Goal: Information Seeking & Learning: Check status

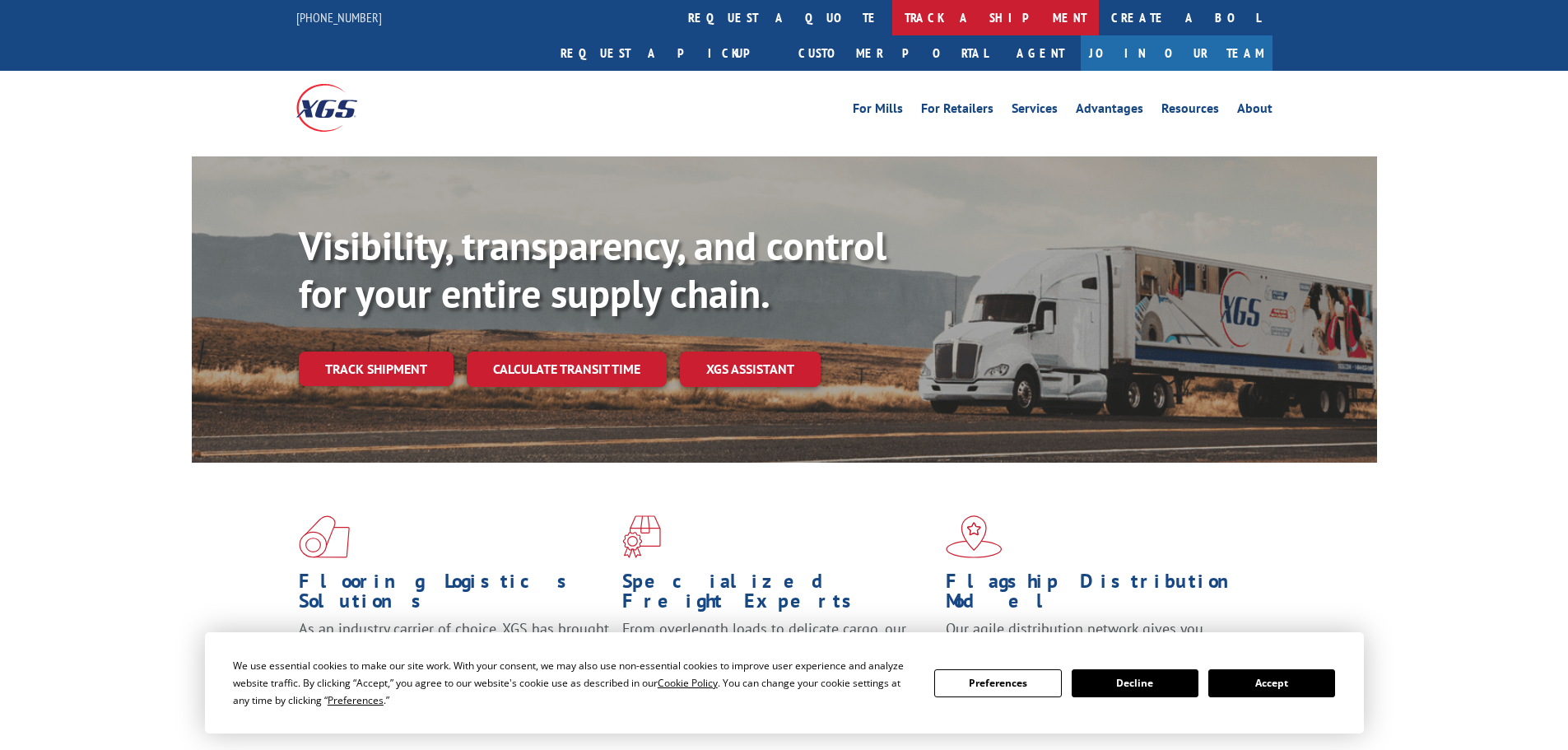
click at [892, 14] on link "track a shipment" at bounding box center [995, 17] width 207 height 36
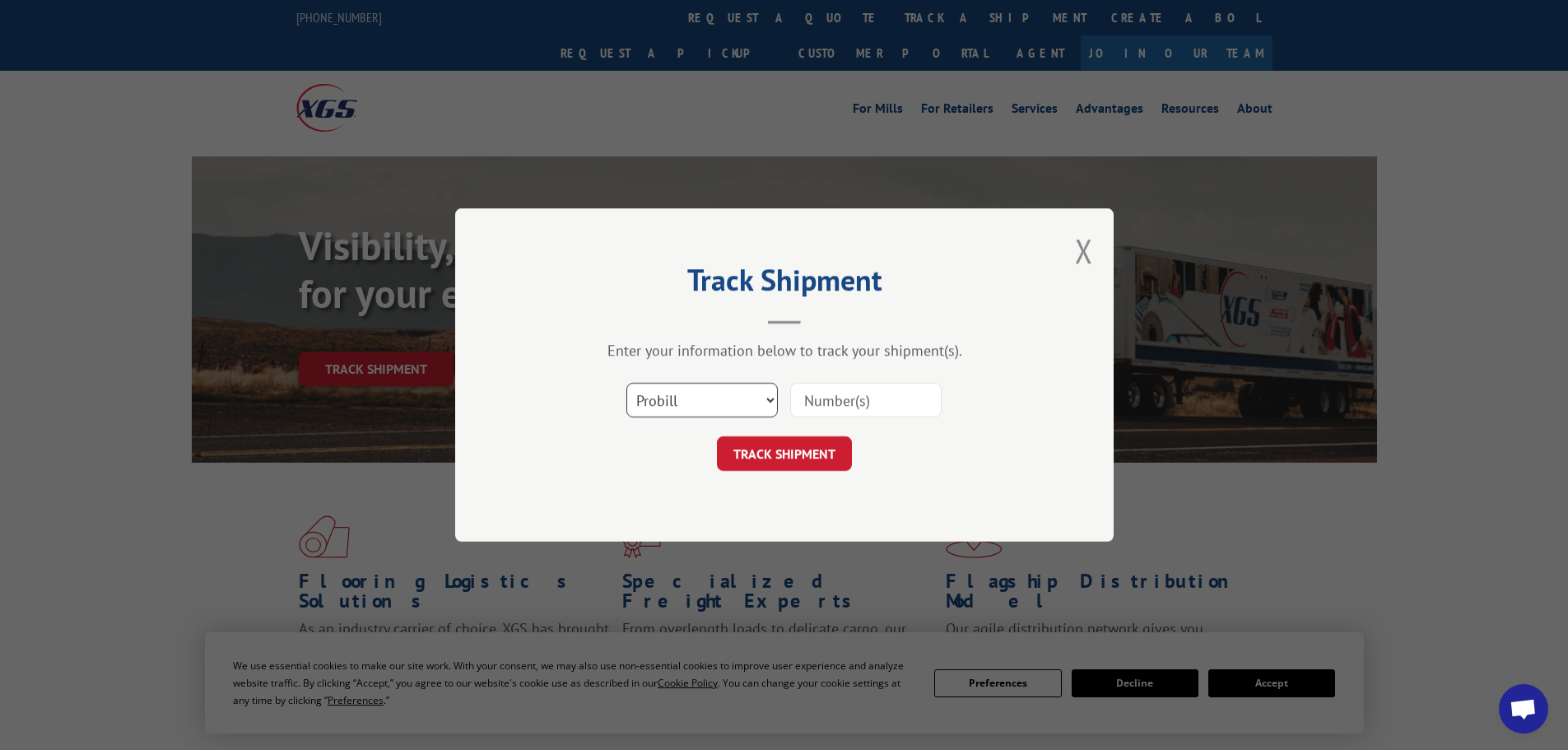
click at [726, 395] on select "Select category... Probill BOL PO" at bounding box center [702, 400] width 152 height 35
select select "bol"
click at [626, 382] on select "Select category... Probill BOL PO" at bounding box center [702, 400] width 152 height 35
click at [865, 407] on input at bounding box center [865, 400] width 152 height 35
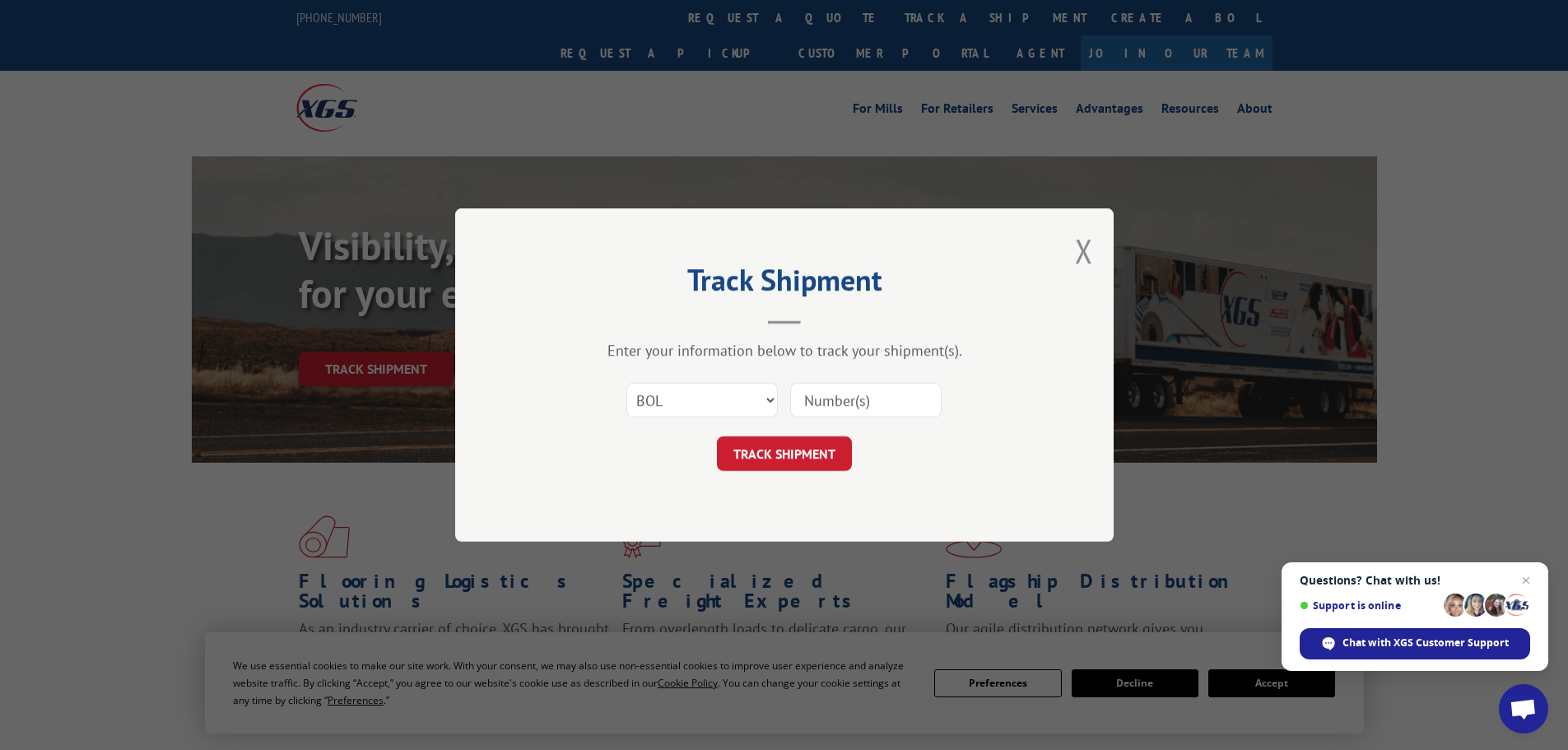
paste input "5522226"
type input "5522226"
click at [804, 450] on button "TRACK SHIPMENT" at bounding box center [784, 454] width 135 height 35
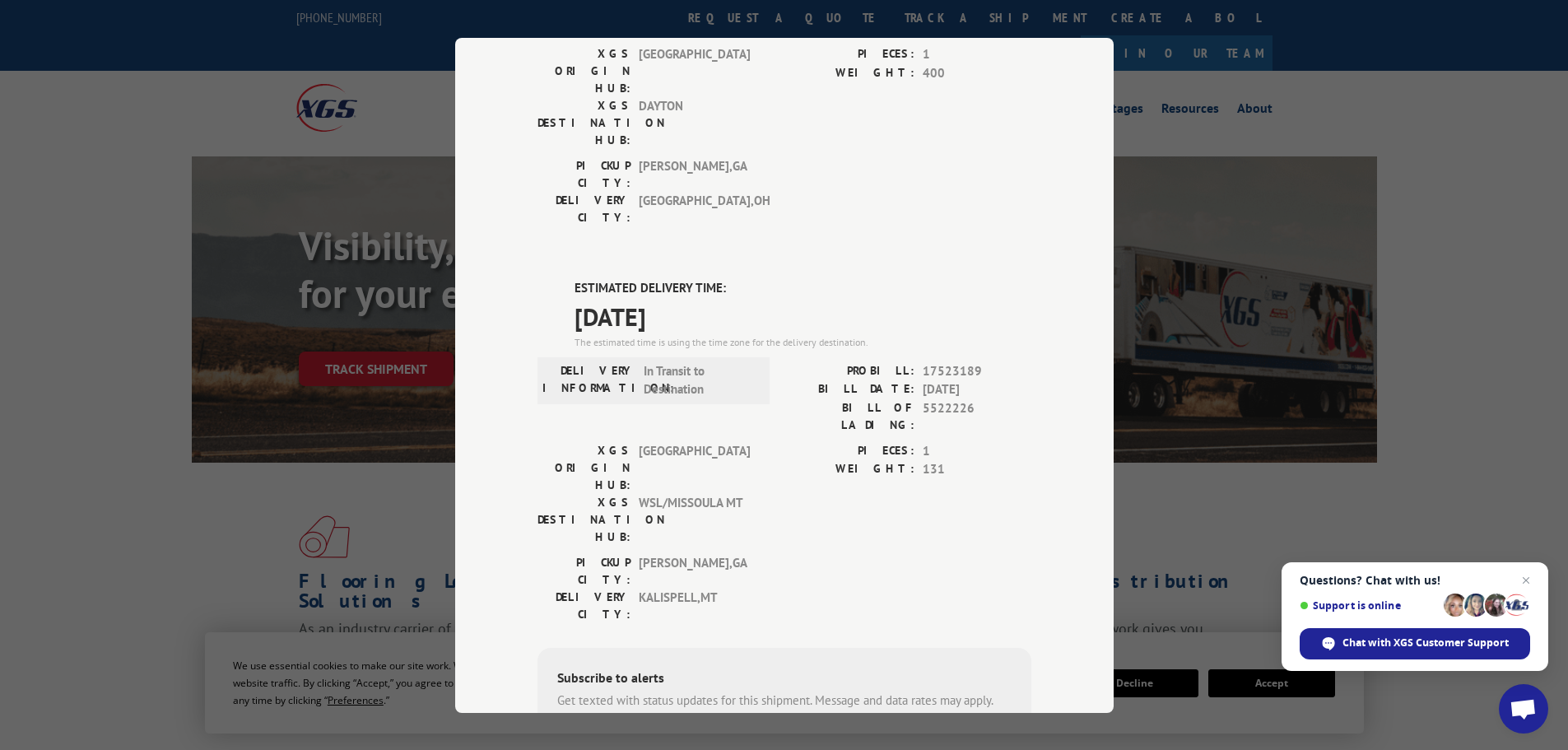
scroll to position [335, 0]
